Goal: Information Seeking & Learning: Learn about a topic

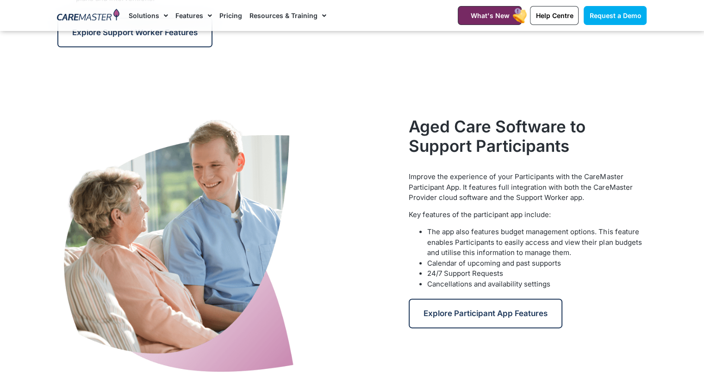
scroll to position [1171, 0]
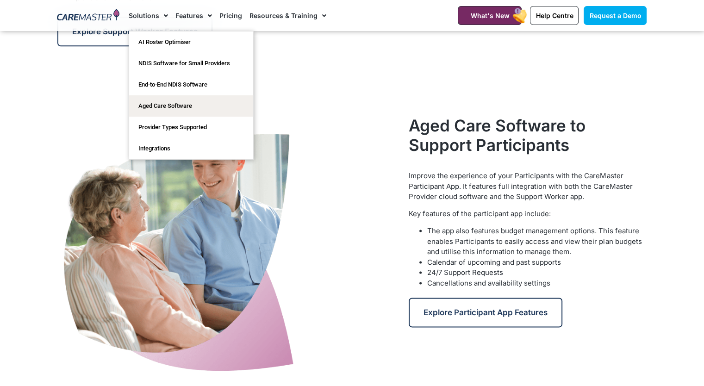
click at [159, 19] on span "Menu" at bounding box center [163, 16] width 9 height 16
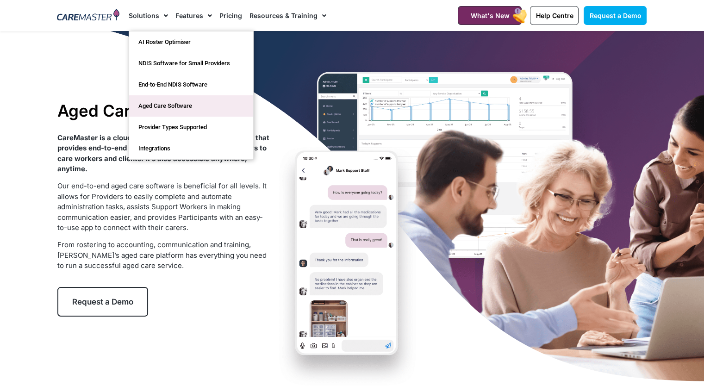
click at [156, 108] on link "Aged Care Software" at bounding box center [191, 105] width 124 height 21
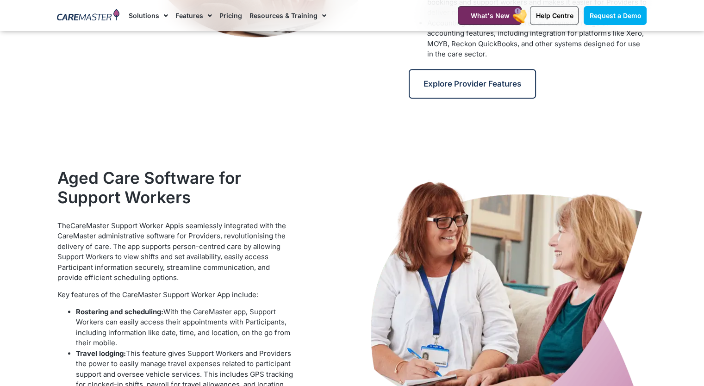
scroll to position [697, 0]
